Goal: Task Accomplishment & Management: Manage account settings

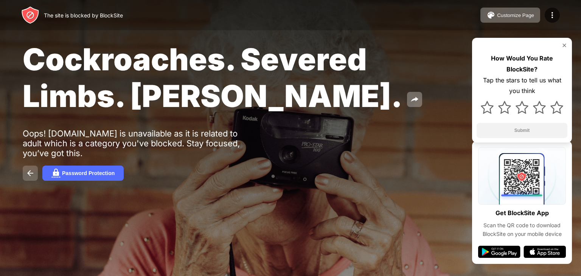
click at [30, 171] on img at bounding box center [30, 173] width 9 height 9
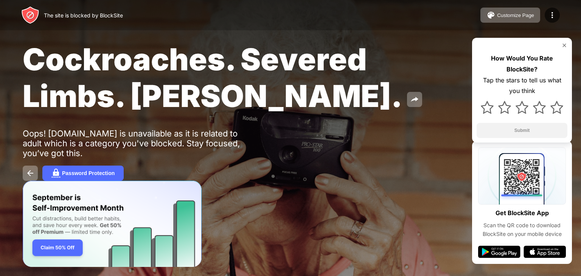
click at [49, 12] on div "The site is blocked by BlockSite" at bounding box center [83, 15] width 79 height 6
click at [550, 19] on img at bounding box center [552, 15] width 9 height 9
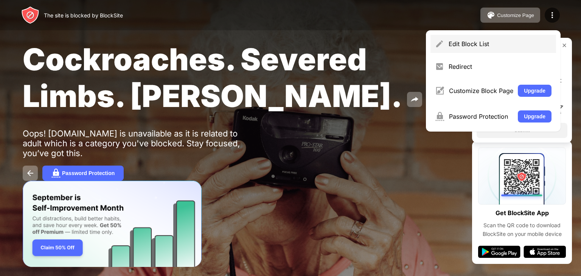
click at [494, 39] on div "Edit Block List" at bounding box center [494, 44] width 126 height 18
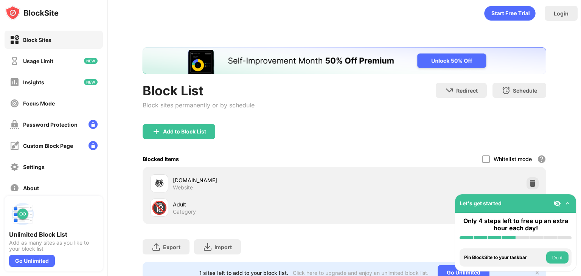
scroll to position [34, 0]
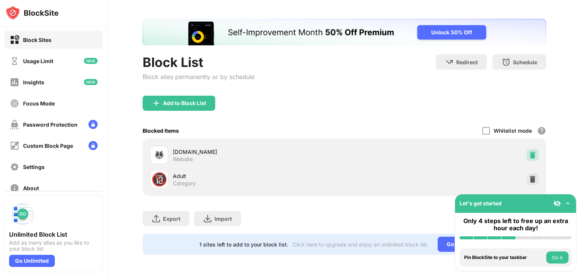
click at [527, 149] on div at bounding box center [533, 155] width 12 height 12
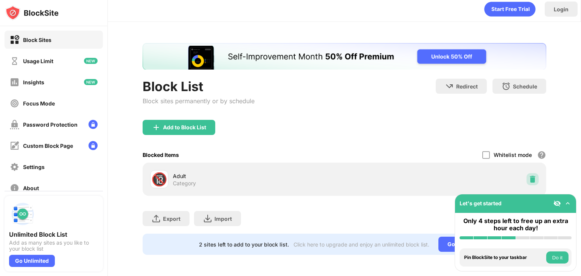
click at [529, 176] on img at bounding box center [533, 180] width 8 height 8
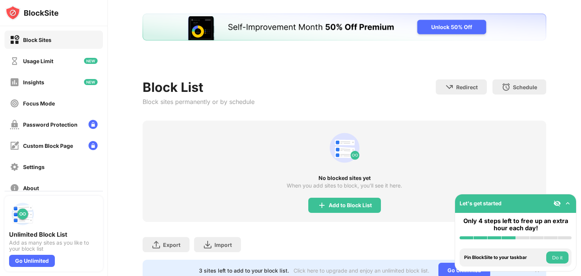
scroll to position [0, 0]
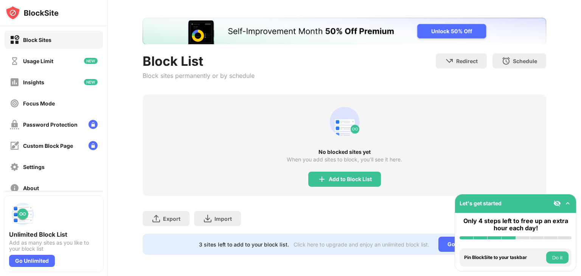
drag, startPoint x: 132, startPoint y: 0, endPoint x: 77, endPoint y: 7, distance: 55.7
click at [77, 7] on div at bounding box center [53, 13] width 107 height 26
click at [183, 58] on div "Block List" at bounding box center [199, 61] width 112 height 16
click at [320, 175] on img at bounding box center [322, 179] width 9 height 9
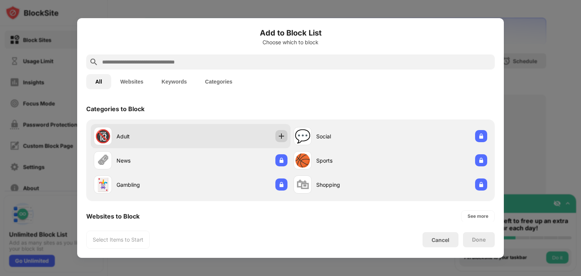
click at [282, 139] on img at bounding box center [282, 136] width 8 height 8
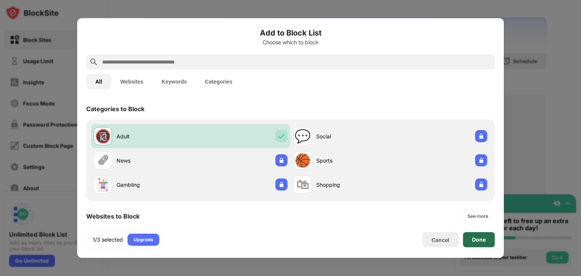
click at [473, 239] on div "Done" at bounding box center [479, 240] width 14 height 6
